Goal: Information Seeking & Learning: Learn about a topic

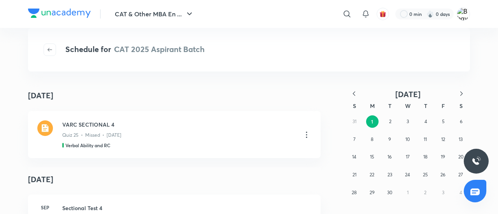
click at [85, 17] on img at bounding box center [59, 13] width 63 height 9
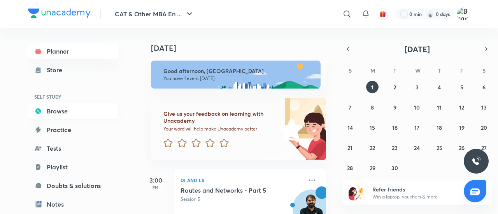
click at [62, 112] on link "Browse" at bounding box center [73, 111] width 90 height 16
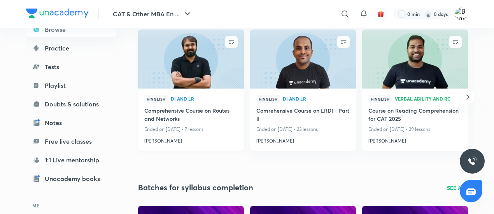
scroll to position [111, 0]
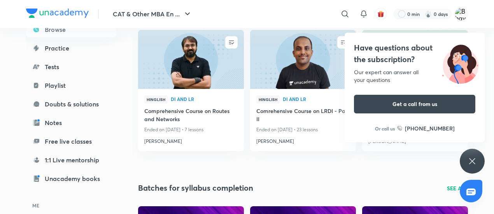
click at [473, 161] on icon at bounding box center [471, 161] width 9 height 9
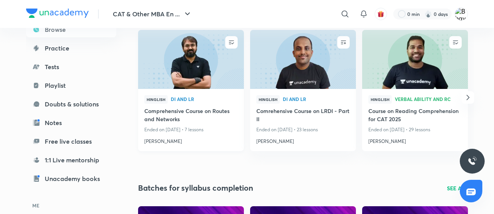
click at [194, 62] on img at bounding box center [191, 59] width 108 height 60
